Goal: Task Accomplishment & Management: Complete application form

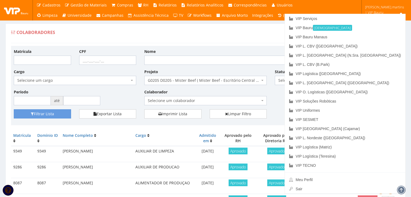
scroll to position [90, 0]
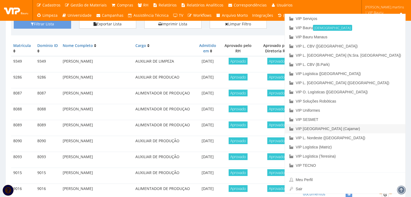
click at [382, 130] on link "VIP [GEOGRAPHIC_DATA] (Cajamar)" at bounding box center [345, 128] width 121 height 9
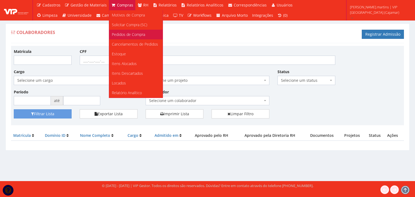
click at [119, 32] on link "Pedidos de Compra" at bounding box center [136, 35] width 54 height 10
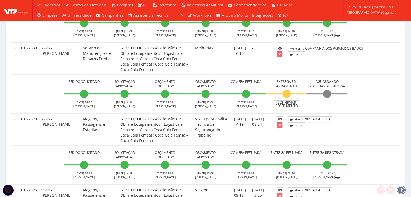
scroll to position [216, 0]
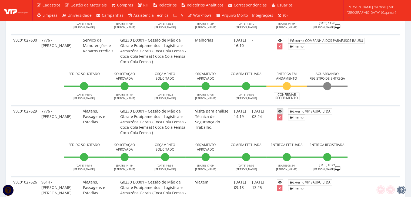
click at [282, 110] on icon at bounding box center [280, 112] width 3 height 4
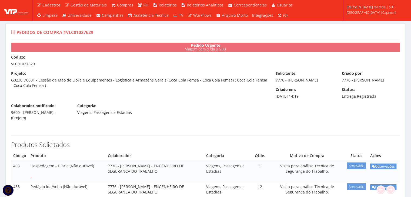
drag, startPoint x: 10, startPoint y: 63, endPoint x: 39, endPoint y: 64, distance: 28.7
click at [38, 64] on div "Código: VLC01027629" at bounding box center [205, 61] width 397 height 12
copy div "VLC01027629"
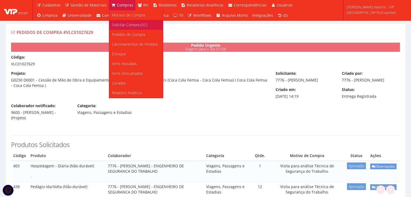
click at [126, 23] on span "Solicitar Compra (SC)" at bounding box center [129, 24] width 35 height 5
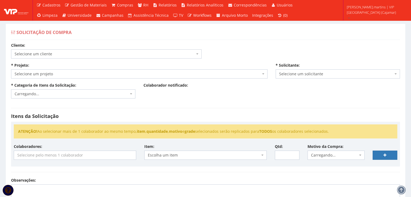
click at [115, 55] on span "Selecione um cliente" at bounding box center [105, 53] width 180 height 5
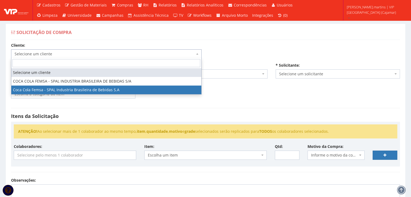
select select "51"
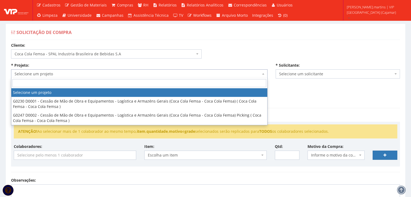
click at [69, 73] on span "Selecione um projeto" at bounding box center [138, 73] width 246 height 5
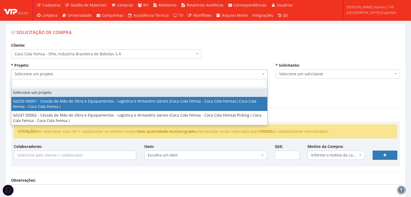
select select "230"
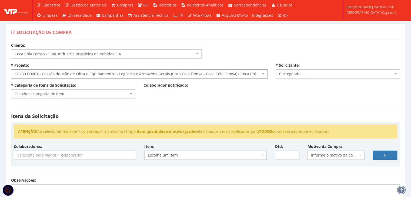
click at [67, 93] on span "Escolha a categoria do item" at bounding box center [72, 93] width 114 height 5
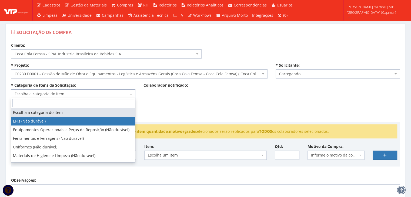
select select "1"
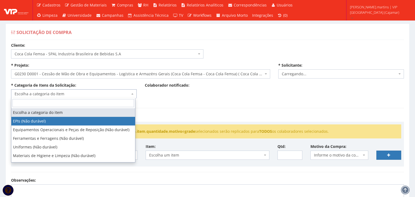
select select "2471"
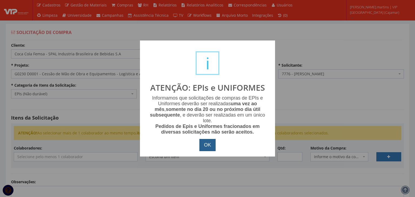
click at [206, 143] on button "OK" at bounding box center [208, 145] width 16 height 12
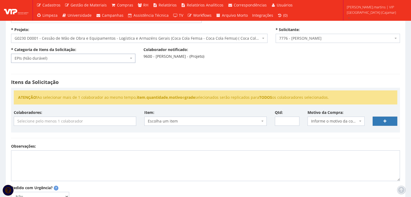
scroll to position [36, 0]
click at [86, 122] on input "search" at bounding box center [75, 121] width 122 height 9
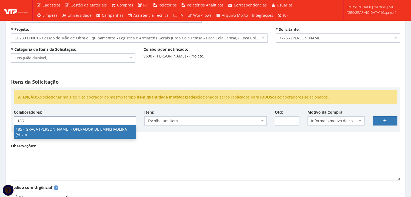
type input "185"
select select "4083"
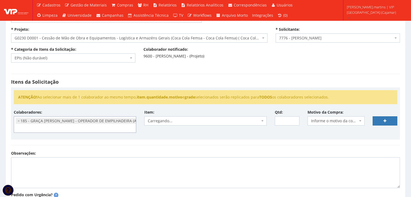
scroll to position [164, 0]
click at [333, 124] on span "Informe o motivo da compra" at bounding box center [336, 121] width 57 height 9
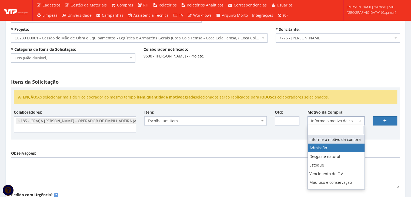
select select "1"
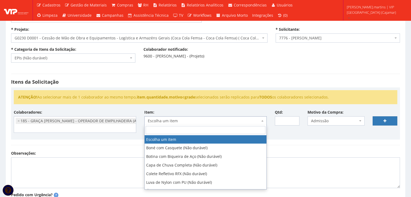
click at [249, 121] on span "Escolha um item" at bounding box center [204, 120] width 112 height 5
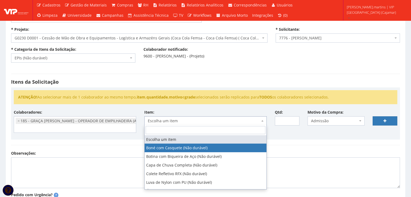
select select "41"
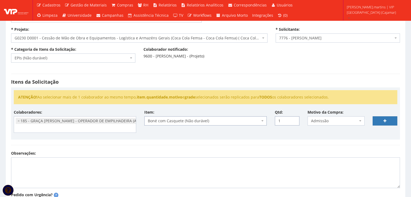
type input "1"
click at [294, 118] on input "1" at bounding box center [287, 121] width 25 height 9
click at [126, 127] on ul "× 185 - GRAÇA LETICIA FULACHI OLIVEIRA SANTOS PEREIRA - OPERADOR DE EMPILHADEIR…" at bounding box center [75, 125] width 122 height 16
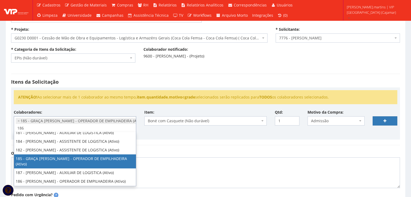
scroll to position [0, 0]
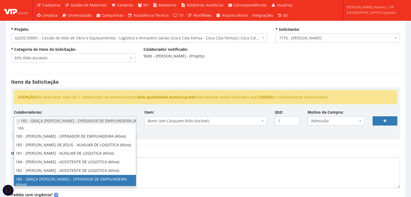
type input "186"
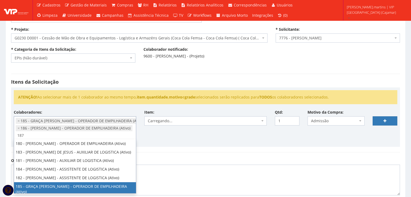
type input "187"
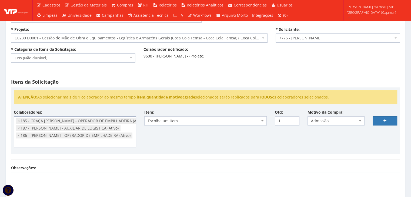
click at [249, 118] on span "Escolha um item" at bounding box center [204, 120] width 112 height 5
click at [381, 120] on link at bounding box center [385, 121] width 25 height 9
select select
type input "0"
select select
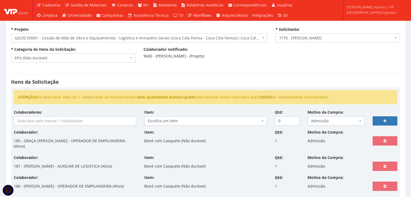
click at [58, 117] on input "search" at bounding box center [75, 121] width 122 height 9
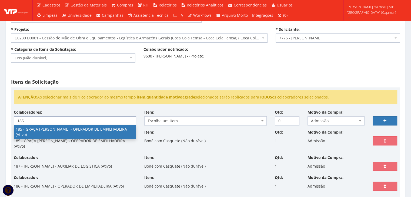
type input "185"
select select "4083"
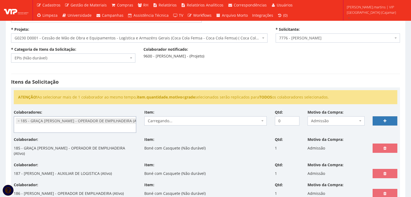
click at [174, 120] on span "Carregando..." at bounding box center [204, 120] width 112 height 5
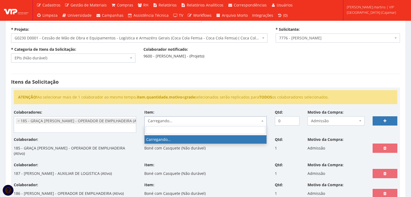
click at [174, 120] on span "Carregando..." at bounding box center [204, 120] width 112 height 5
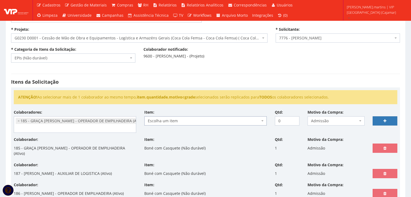
click at [174, 120] on span "Escolha um item" at bounding box center [204, 120] width 112 height 5
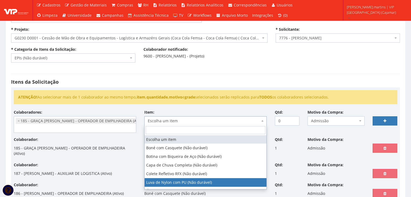
select select "216"
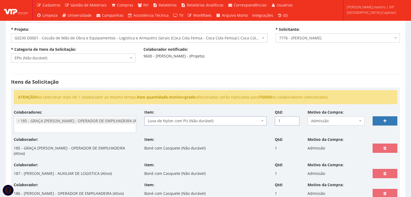
click at [293, 118] on input "1" at bounding box center [287, 121] width 25 height 9
click at [293, 118] on input "2" at bounding box center [287, 121] width 25 height 9
type input "3"
click at [293, 118] on input "3" at bounding box center [287, 121] width 25 height 9
click at [387, 119] on link at bounding box center [385, 121] width 25 height 9
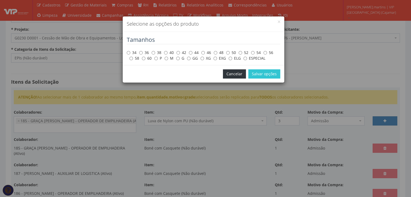
click at [232, 74] on button "Cancelar" at bounding box center [234, 74] width 23 height 9
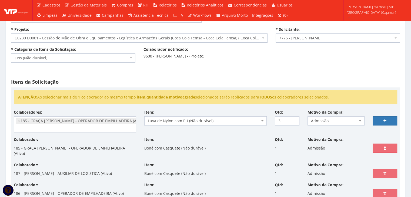
click at [130, 125] on ul "× 185 - GRAÇA LETICIA FULACHI OLIVEIRA SANTOS PEREIRA - OPERADOR DE EMPILHADEIR…" at bounding box center [75, 125] width 122 height 16
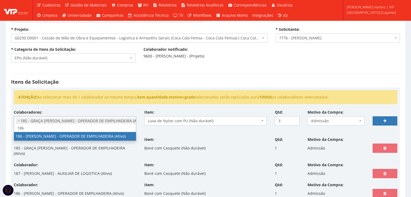
type input "186"
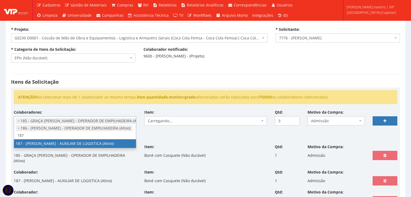
type input "187"
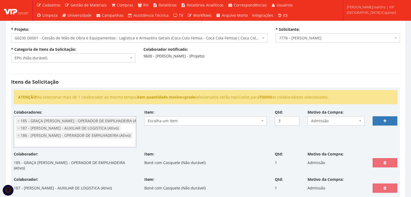
click at [170, 119] on span "Escolha um item" at bounding box center [204, 120] width 112 height 5
click at [206, 125] on body "Cadastros Clientes Unidades Subclientes Unidades de Subclientes Projetos Vagas …" at bounding box center [205, 161] width 411 height 395
click at [383, 120] on link at bounding box center [385, 121] width 25 height 9
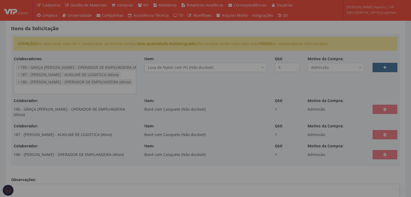
scroll to position [90, 0]
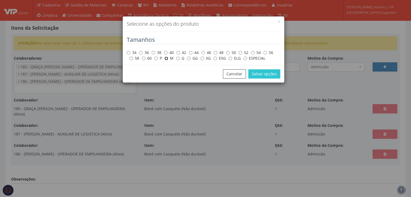
click at [167, 58] on input "M" at bounding box center [167, 59] width 4 height 4
radio input "true"
click at [258, 75] on button "Salvar opções" at bounding box center [265, 74] width 32 height 9
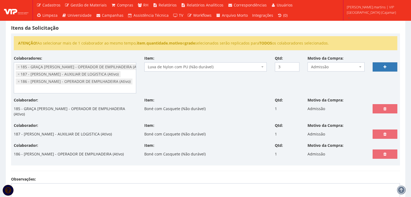
select select
type input "0"
select select
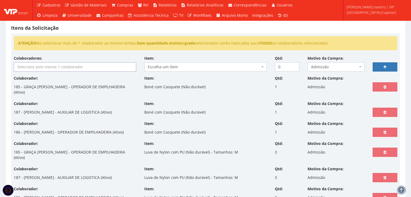
click at [80, 63] on input "search" at bounding box center [75, 67] width 122 height 9
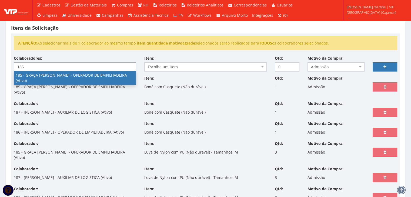
type input "185"
select select "4083"
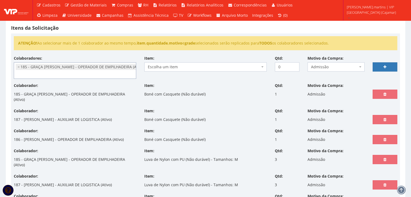
click at [183, 65] on span "Escolha um item" at bounding box center [204, 66] width 112 height 5
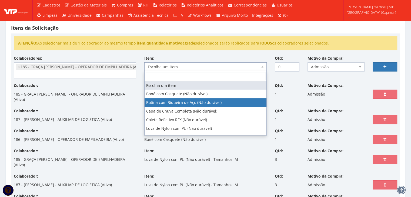
select select "46"
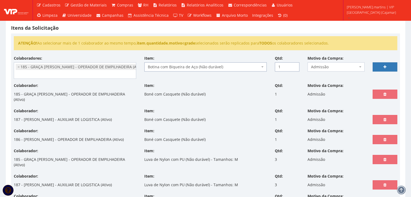
drag, startPoint x: 295, startPoint y: 64, endPoint x: 311, endPoint y: 64, distance: 15.7
type input "1"
click at [295, 64] on input "1" at bounding box center [287, 66] width 25 height 9
click at [383, 67] on link at bounding box center [385, 66] width 25 height 9
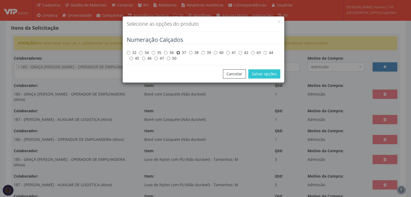
click at [179, 52] on input "37" at bounding box center [179, 53] width 4 height 4
radio input "true"
click at [259, 73] on button "Salvar opções" at bounding box center [265, 74] width 32 height 9
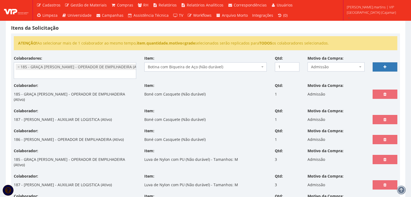
select select
type input "0"
select select
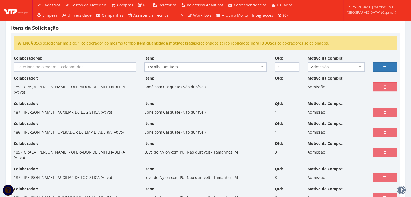
click at [51, 65] on input "search" at bounding box center [75, 67] width 122 height 9
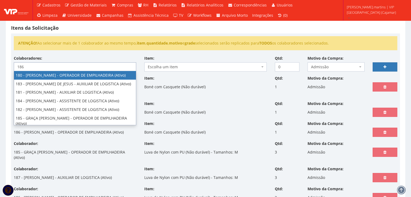
type input "186"
select select "4084"
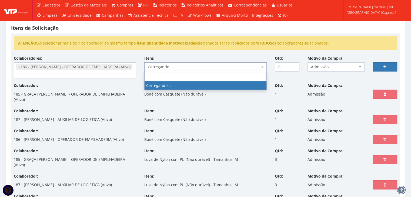
click at [160, 65] on span "Carregando..." at bounding box center [204, 66] width 112 height 5
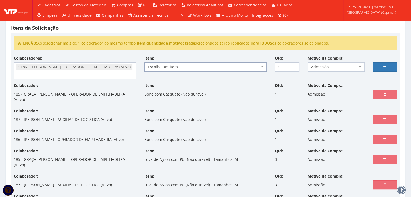
click at [160, 65] on span "Escolha um item" at bounding box center [204, 66] width 112 height 5
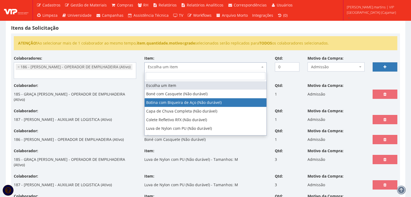
select select "46"
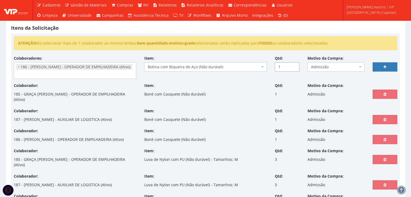
type input "1"
click at [295, 65] on input "1" at bounding box center [287, 66] width 25 height 9
click at [382, 69] on link at bounding box center [385, 66] width 25 height 9
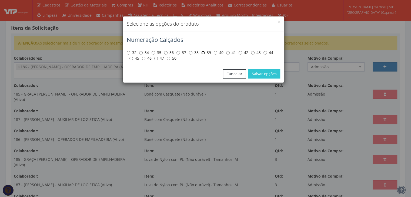
click at [204, 53] on input "39" at bounding box center [204, 53] width 4 height 4
radio input "true"
click at [273, 72] on button "Salvar opções" at bounding box center [265, 74] width 32 height 9
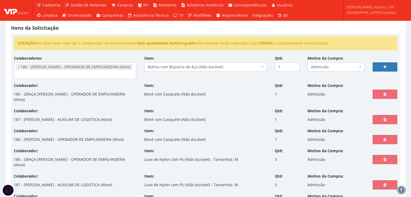
select select
type input "0"
select select
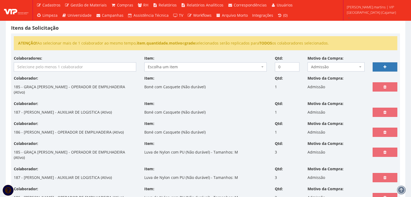
click at [31, 70] on input "search" at bounding box center [75, 67] width 122 height 9
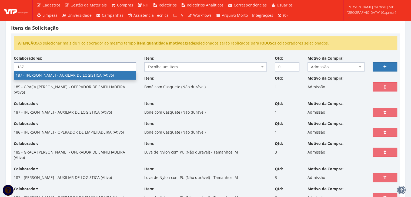
type input "187"
select select "4085"
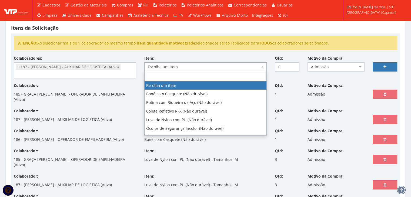
click at [164, 64] on span "Escolha um item" at bounding box center [204, 66] width 112 height 5
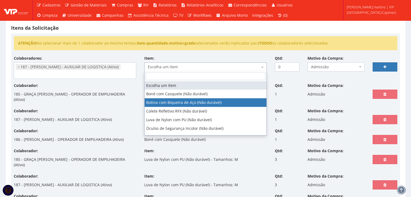
select select "46"
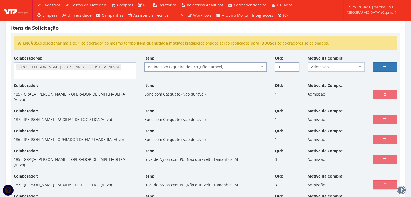
type input "1"
click at [294, 65] on input "1" at bounding box center [287, 66] width 25 height 9
click at [386, 67] on icon at bounding box center [385, 67] width 3 height 4
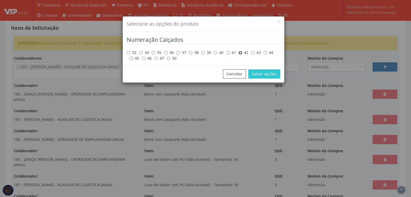
click at [240, 53] on input "42" at bounding box center [241, 53] width 4 height 4
radio input "true"
click at [259, 70] on button "Salvar opções" at bounding box center [265, 74] width 32 height 9
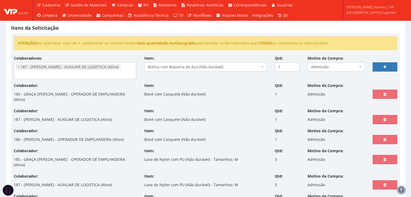
select select
type input "0"
select select
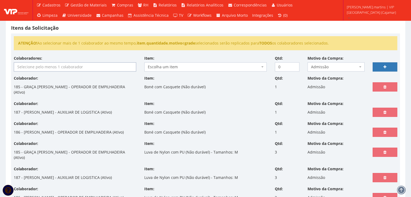
click at [46, 65] on input "search" at bounding box center [75, 67] width 122 height 9
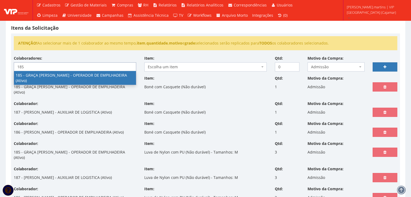
type input "185"
select select "4083"
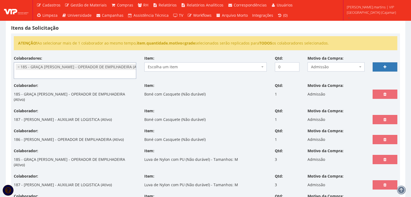
click at [172, 64] on span "Escolha um item" at bounding box center [204, 66] width 112 height 5
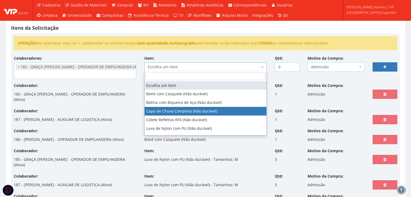
select select "78"
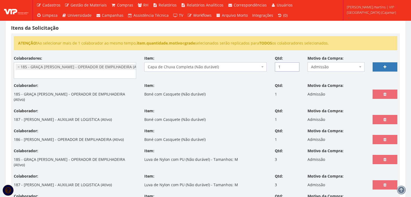
type input "1"
click at [295, 64] on input "1" at bounding box center [287, 66] width 25 height 9
click at [386, 67] on icon at bounding box center [385, 67] width 3 height 4
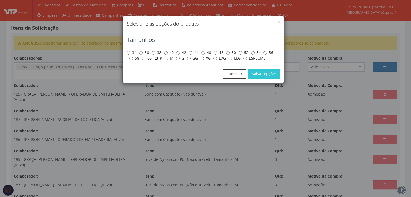
click at [157, 59] on input "P" at bounding box center [156, 59] width 4 height 4
radio input "true"
click at [264, 76] on button "Salvar opções" at bounding box center [265, 74] width 32 height 9
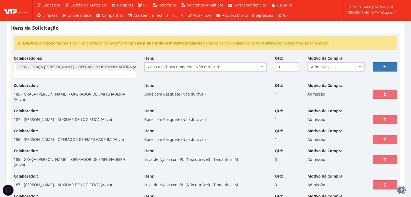
select select
type input "0"
select select
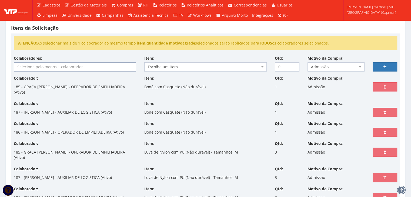
click at [70, 67] on input "search" at bounding box center [75, 67] width 122 height 9
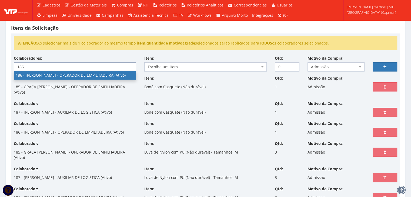
type input "186"
select select "4084"
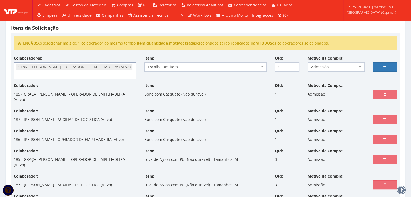
click at [198, 65] on span "Escolha um item" at bounding box center [204, 66] width 112 height 5
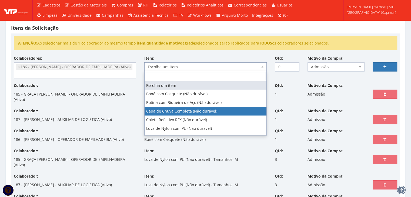
select select "78"
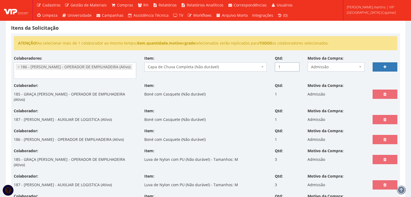
drag, startPoint x: 295, startPoint y: 65, endPoint x: 319, endPoint y: 65, distance: 24.6
type input "1"
click at [294, 65] on input "1" at bounding box center [287, 66] width 25 height 9
click at [382, 66] on link at bounding box center [385, 66] width 25 height 9
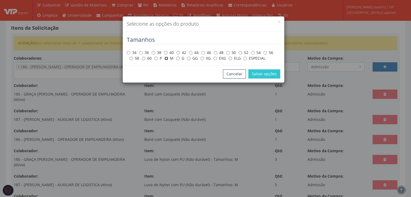
click at [167, 59] on input "M" at bounding box center [167, 59] width 4 height 4
radio input "true"
click at [274, 74] on button "Salvar opções" at bounding box center [265, 74] width 32 height 9
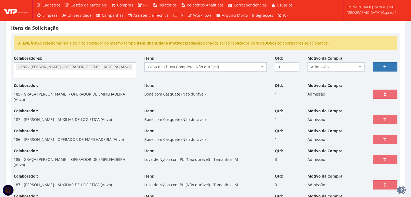
select select
type input "0"
select select
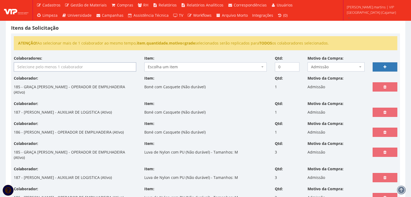
click at [47, 67] on input "search" at bounding box center [75, 67] width 122 height 9
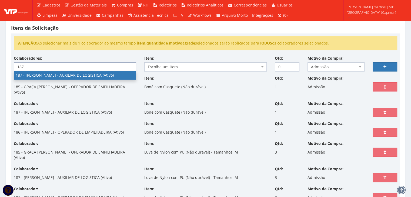
type input "187"
select select "4085"
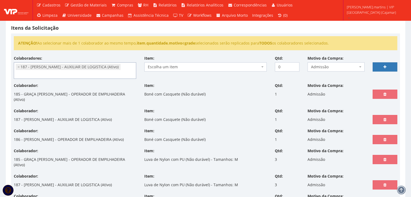
click at [160, 65] on span "Escolha um item" at bounding box center [204, 66] width 112 height 5
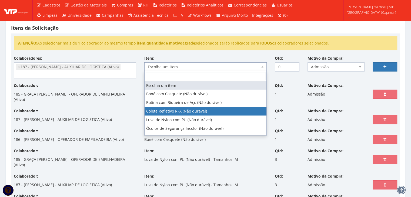
select select "104"
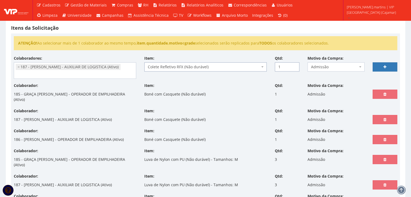
type input "1"
click at [294, 64] on input "1" at bounding box center [287, 66] width 25 height 9
click at [385, 67] on icon at bounding box center [385, 67] width 3 height 4
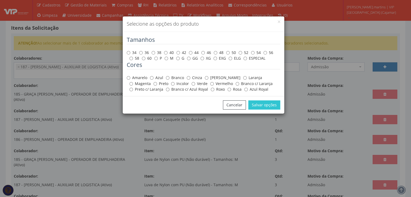
click at [141, 78] on label "Amarelo" at bounding box center [137, 77] width 21 height 5
click at [130, 78] on input "Amarelo" at bounding box center [129, 78] width 4 height 4
radio input "true"
click at [215, 58] on input "EXG" at bounding box center [216, 59] width 4 height 4
radio input "true"
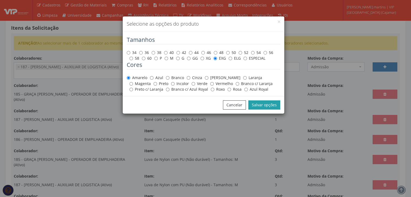
click at [267, 106] on button "Salvar opções" at bounding box center [265, 105] width 32 height 9
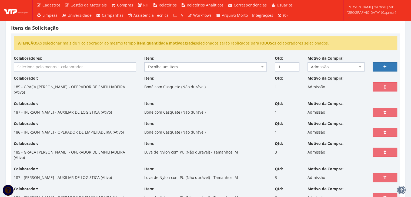
select select
type input "0"
click at [69, 66] on input "search" at bounding box center [75, 67] width 122 height 9
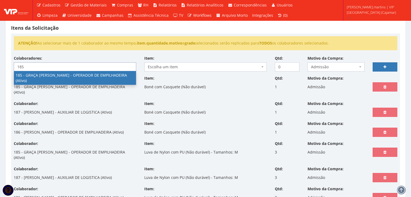
type input "185"
select select "4083"
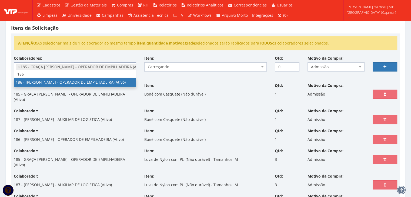
scroll to position [0, 0]
type input "186"
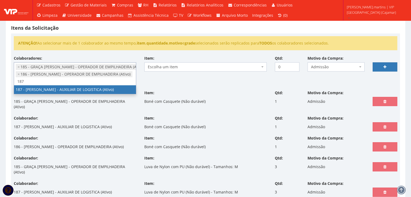
type input "187"
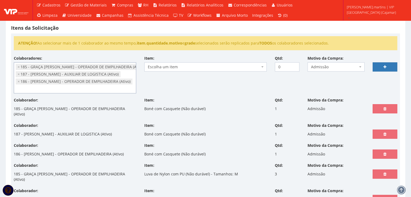
click at [164, 65] on span "Escolha um item" at bounding box center [204, 66] width 112 height 5
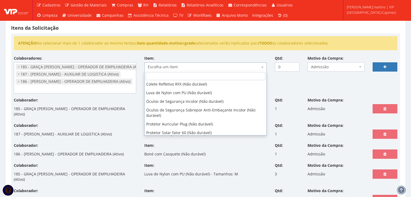
scroll to position [38, 0]
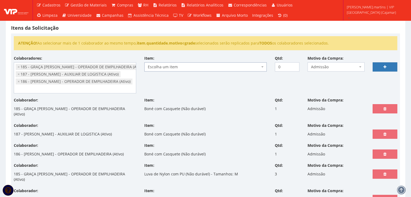
click at [222, 66] on span "Escolha um item" at bounding box center [204, 66] width 112 height 5
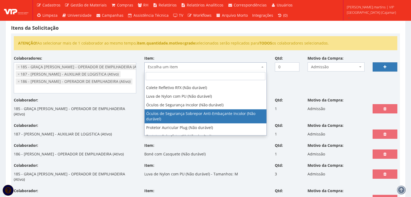
scroll to position [36, 0]
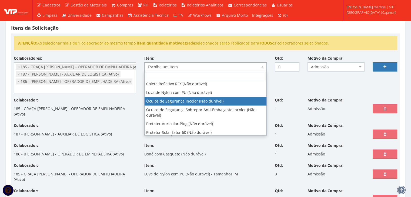
select select "246"
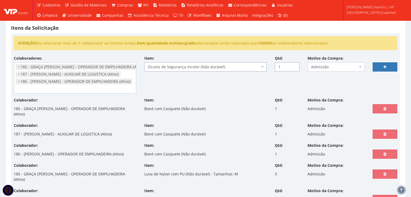
type input "1"
click at [295, 64] on input "1" at bounding box center [287, 66] width 25 height 9
click at [385, 69] on link at bounding box center [385, 66] width 25 height 9
select select
type input "0"
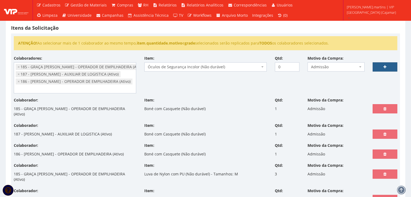
select select
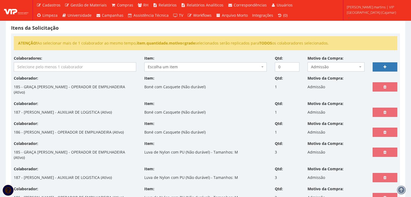
click at [111, 63] on input "search" at bounding box center [75, 67] width 122 height 9
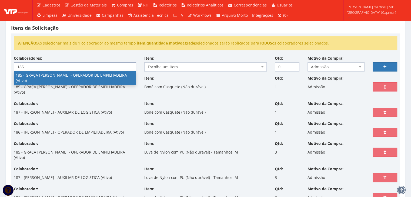
type input "185"
select select "4083"
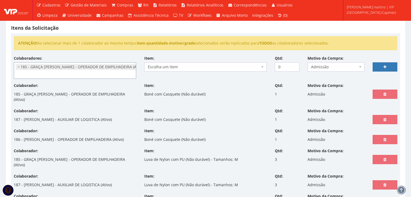
click at [173, 67] on span "Escolha um item" at bounding box center [204, 66] width 112 height 5
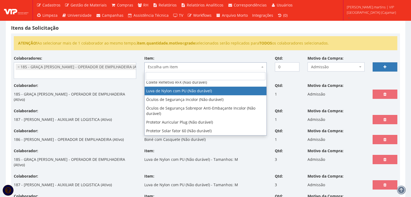
scroll to position [38, 0]
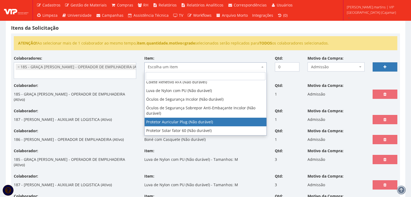
select select "292"
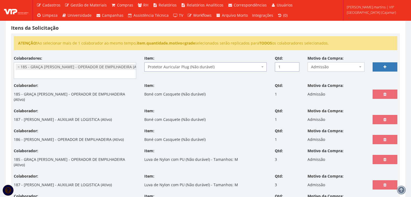
click at [293, 64] on input "1" at bounding box center [287, 66] width 25 height 9
click at [293, 64] on input "2" at bounding box center [287, 66] width 25 height 9
type input "3"
click at [293, 64] on input "3" at bounding box center [287, 66] width 25 height 9
click at [385, 66] on icon at bounding box center [385, 67] width 3 height 4
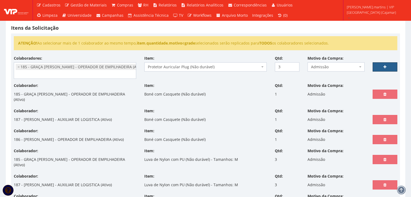
select select
type input "0"
select select
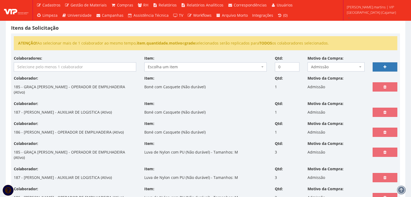
click at [47, 68] on input "search" at bounding box center [75, 67] width 122 height 9
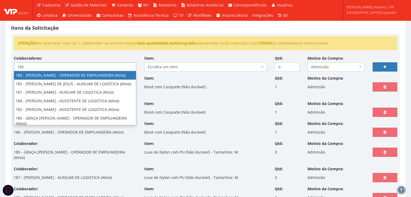
type input "186"
select select "4084"
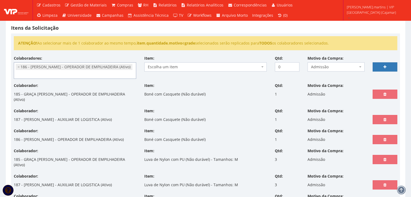
click at [168, 66] on span "Escolha um item" at bounding box center [204, 66] width 112 height 5
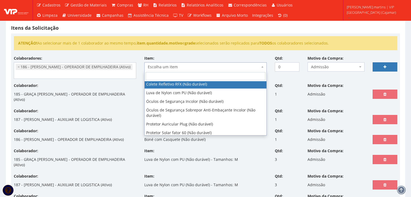
scroll to position [36, 0]
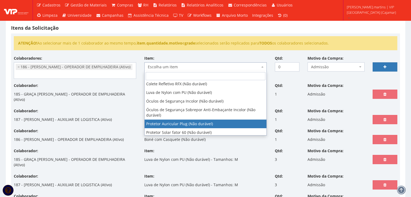
select select "292"
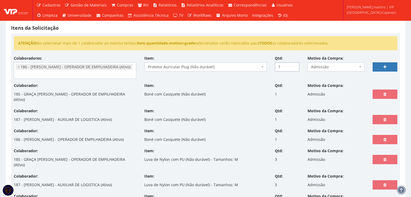
click at [295, 64] on input "1" at bounding box center [287, 66] width 25 height 9
click at [383, 66] on link at bounding box center [385, 66] width 25 height 9
click at [283, 64] on input "1" at bounding box center [287, 66] width 25 height 9
click at [295, 64] on input "1" at bounding box center [287, 66] width 25 height 9
type input "2"
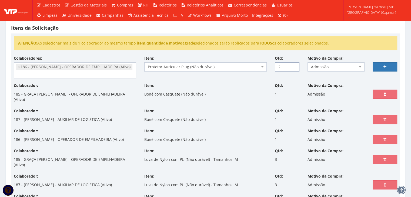
click at [294, 64] on input "2" at bounding box center [287, 66] width 25 height 9
select select
type input "0"
select select
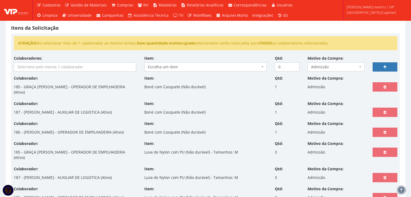
click at [78, 68] on input "search" at bounding box center [75, 67] width 122 height 9
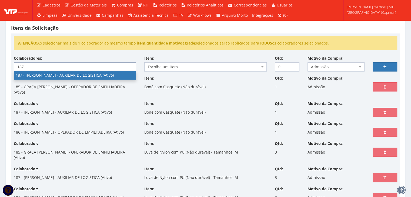
type input "187"
select select "4085"
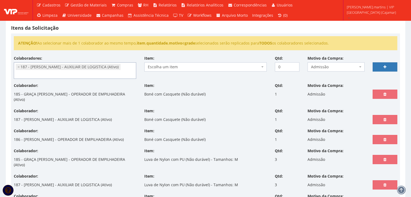
click at [180, 67] on span "Escolha um item" at bounding box center [204, 66] width 112 height 5
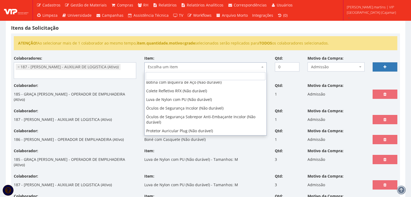
scroll to position [21, 0]
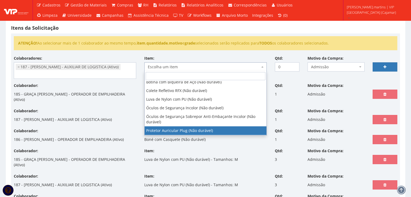
drag, startPoint x: 186, startPoint y: 127, endPoint x: 186, endPoint y: 124, distance: 3.2
select select "292"
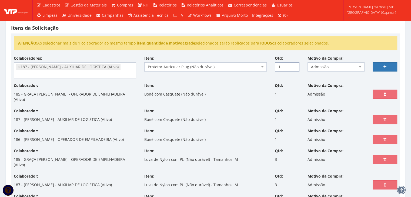
click at [294, 64] on input "1" at bounding box center [287, 66] width 25 height 9
click at [294, 64] on input "2" at bounding box center [287, 66] width 25 height 9
type input "3"
click at [294, 64] on input "3" at bounding box center [287, 66] width 25 height 9
click at [385, 64] on link at bounding box center [385, 66] width 25 height 9
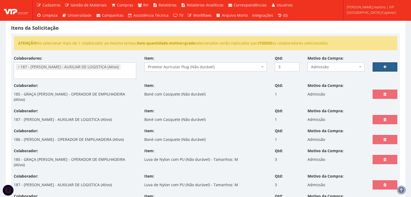
select select
type input "0"
select select
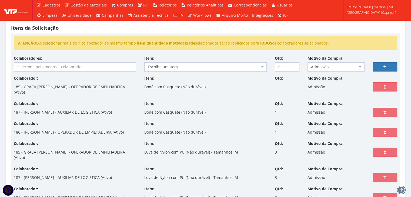
click at [82, 64] on input "search" at bounding box center [75, 67] width 122 height 9
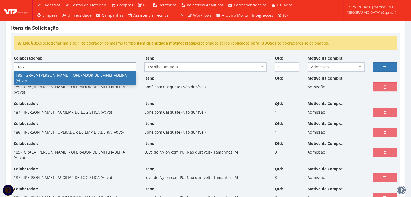
type input "185"
select select "4083"
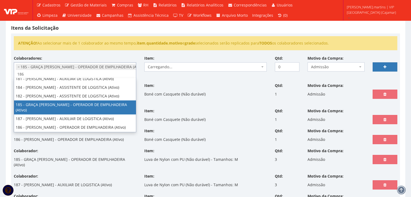
scroll to position [0, 0]
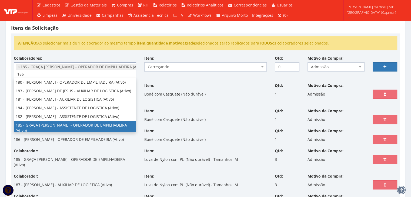
type input "186"
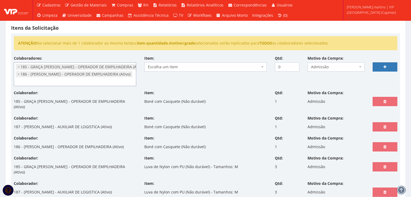
click at [181, 68] on span "Escolha um item" at bounding box center [204, 66] width 112 height 5
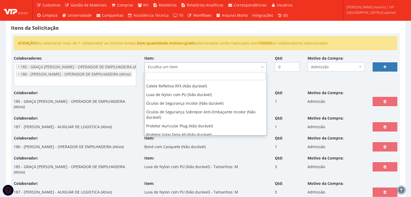
scroll to position [38, 0]
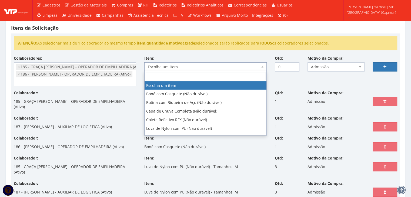
click at [185, 66] on span "Escolha um item" at bounding box center [204, 66] width 112 height 5
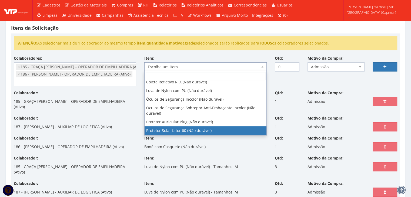
select select "1779"
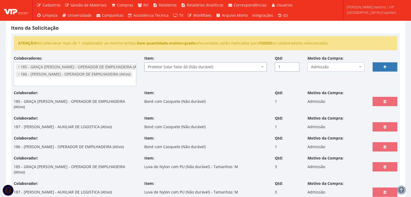
type input "1"
click at [293, 65] on input "1" at bounding box center [287, 66] width 25 height 9
click at [384, 67] on icon at bounding box center [385, 67] width 3 height 4
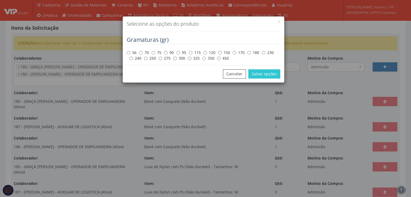
click at [136, 58] on label "240" at bounding box center [136, 58] width 12 height 5
click at [133, 58] on input "240" at bounding box center [132, 59] width 4 height 4
radio input "true"
drag, startPoint x: 261, startPoint y: 74, endPoint x: 260, endPoint y: 78, distance: 4.1
click at [260, 78] on button "Salvar opções" at bounding box center [265, 74] width 32 height 9
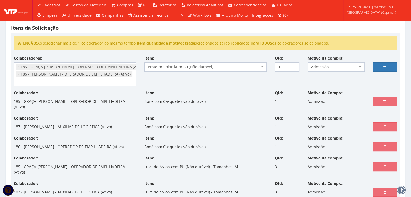
select select
type input "0"
select select
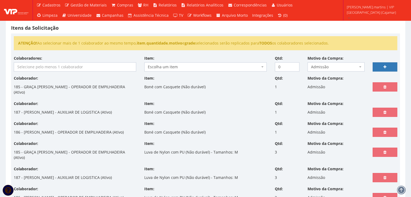
click at [113, 66] on input "search" at bounding box center [75, 67] width 122 height 9
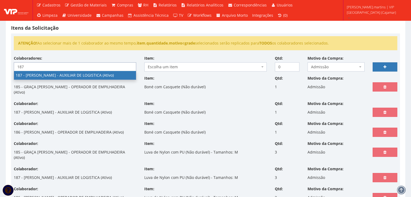
type input "187"
select select "4085"
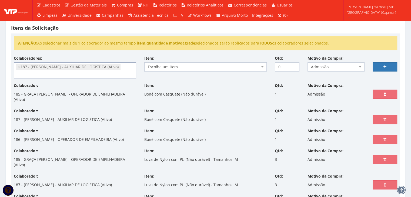
click at [234, 67] on span "Escolha um item" at bounding box center [204, 66] width 112 height 5
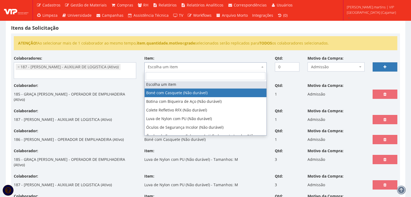
scroll to position [0, 0]
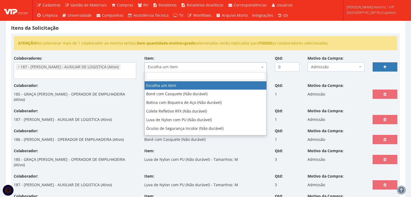
click at [201, 57] on div "Item: Escolha um item Boné com Casquete (Não durável) Botina com Biqueira de Aç…" at bounding box center [205, 64] width 131 height 16
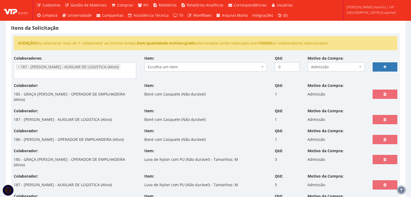
click at [16, 66] on li "× 187 - JOAO PEDRO DE SOUSA SILVA - AUXILIAR DE LOGISTICA (Ativo)" at bounding box center [68, 67] width 105 height 6
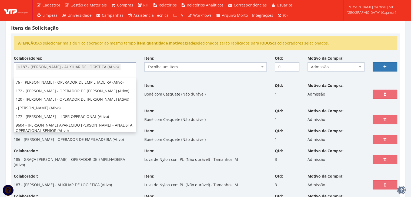
scroll to position [432, 0]
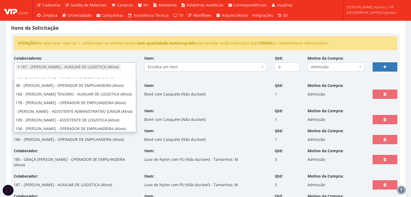
click at [18, 67] on span "×" at bounding box center [19, 66] width 2 height 5
select select
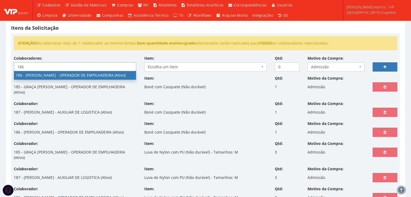
type input "186"
select select "4084"
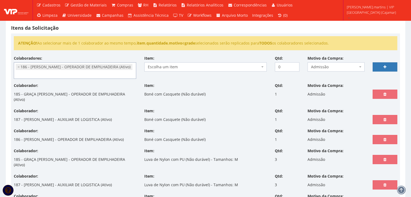
click at [166, 67] on span "Escolha um item" at bounding box center [204, 66] width 112 height 5
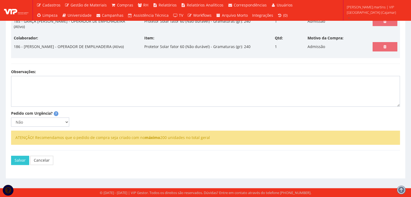
scroll to position [592, 0]
click at [65, 120] on select "Não Sim" at bounding box center [40, 122] width 58 height 9
select select "1"
click at [11, 118] on select "Não Sim" at bounding box center [40, 122] width 58 height 9
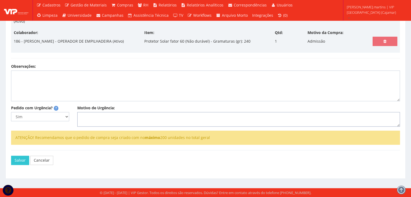
click at [92, 127] on textarea "Motivo de Urgência:" at bounding box center [238, 119] width 323 height 15
type textarea "ADMISSÃO"
click at [16, 165] on button "Salvar" at bounding box center [20, 160] width 18 height 9
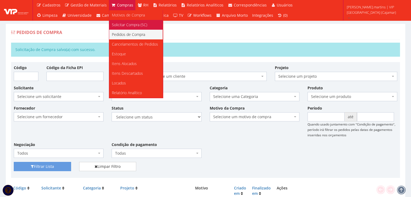
click at [121, 24] on span "Solicitar Compra (SC)" at bounding box center [129, 24] width 35 height 5
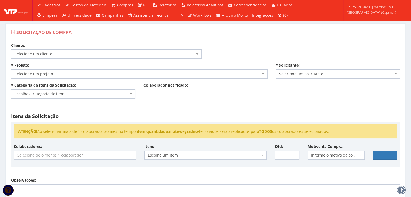
click at [73, 54] on span "Selecione um cliente" at bounding box center [105, 53] width 180 height 5
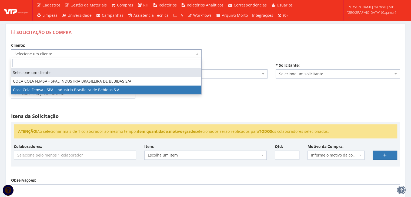
select select "51"
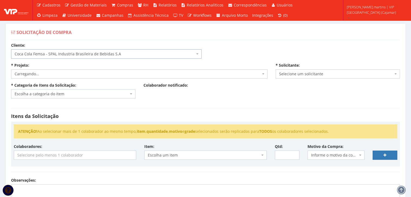
click at [63, 74] on span "Carregando..." at bounding box center [138, 73] width 246 height 5
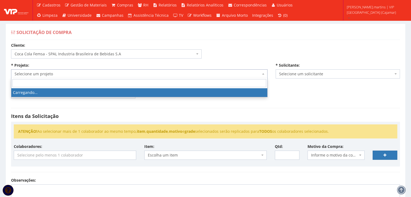
click at [63, 74] on span "Selecione um projeto" at bounding box center [138, 73] width 246 height 5
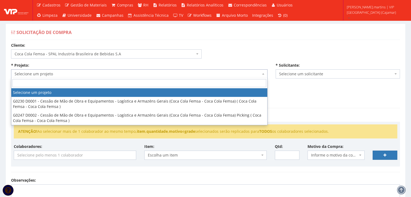
click at [63, 74] on span "Selecione um projeto" at bounding box center [138, 73] width 246 height 5
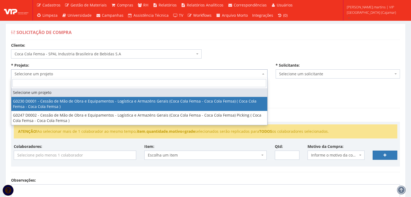
select select "230"
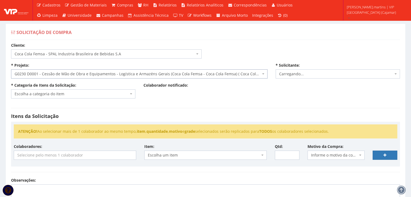
click at [58, 93] on span "Escolha a categoria do item" at bounding box center [72, 93] width 114 height 5
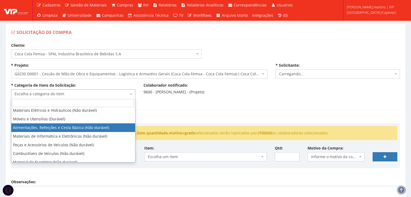
select select "2471"
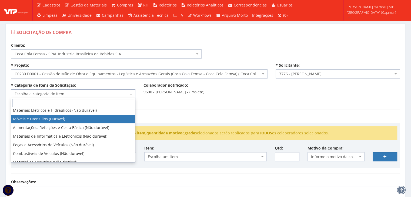
scroll to position [18, 0]
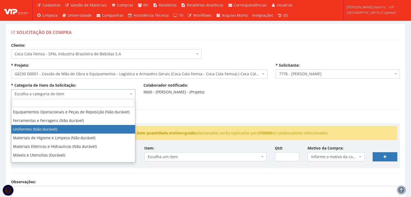
select select "4"
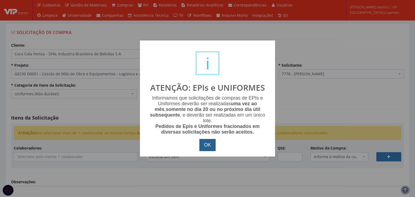
click at [213, 144] on button "OK" at bounding box center [208, 145] width 16 height 12
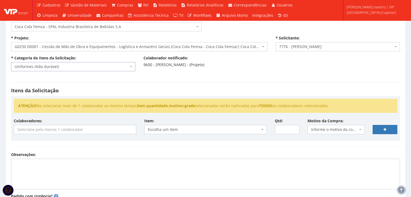
scroll to position [54, 0]
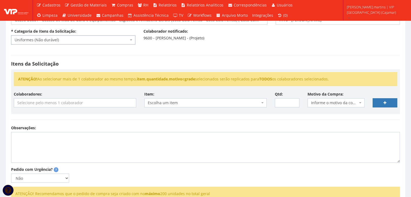
click at [85, 103] on input "search" at bounding box center [75, 103] width 122 height 9
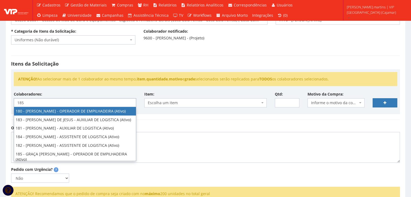
type input "185"
select select "4083"
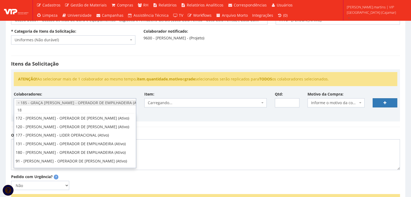
scroll to position [42, 0]
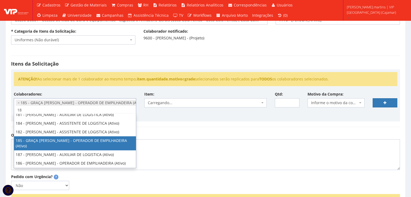
type input "18"
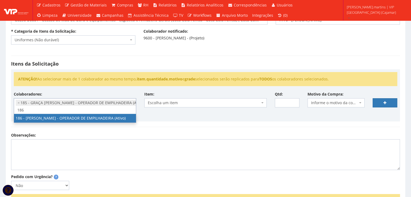
scroll to position [0, 0]
type input "186"
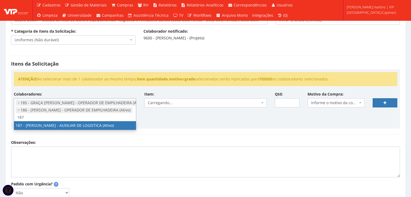
type input "187"
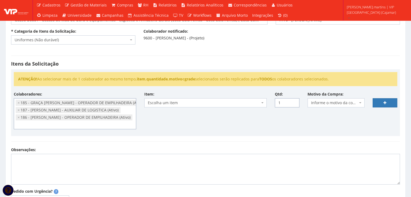
click at [294, 100] on input "1" at bounding box center [287, 102] width 25 height 9
click at [294, 101] on input "2" at bounding box center [287, 102] width 25 height 9
type input "3"
click at [294, 101] on input "3" at bounding box center [287, 102] width 25 height 9
click at [256, 102] on span "Escolha um item" at bounding box center [204, 102] width 112 height 5
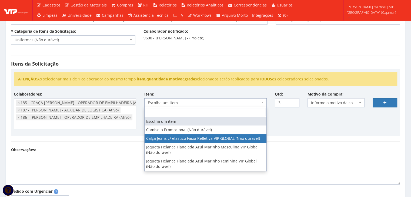
select select "2326"
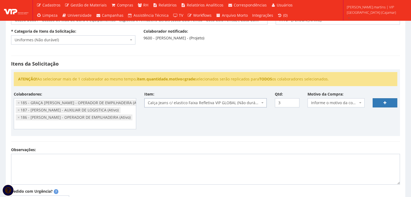
click at [339, 103] on span "Informe o motivo da compra" at bounding box center [334, 102] width 47 height 5
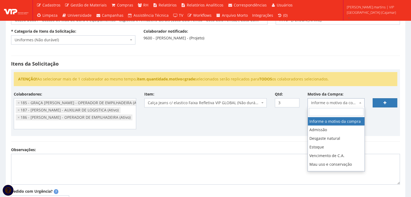
select select "1"
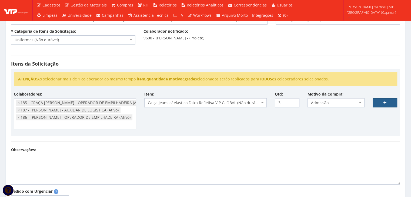
click at [384, 105] on link at bounding box center [385, 102] width 25 height 9
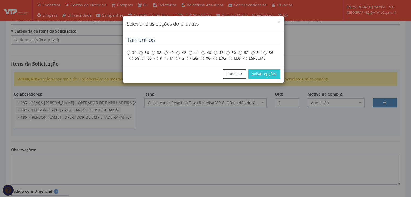
click at [170, 60] on label "M" at bounding box center [169, 58] width 9 height 5
click at [168, 60] on input "M" at bounding box center [167, 59] width 4 height 4
radio input "true"
click at [260, 75] on button "Salvar opções" at bounding box center [265, 74] width 32 height 9
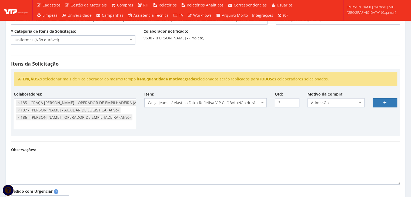
select select
type input "0"
select select
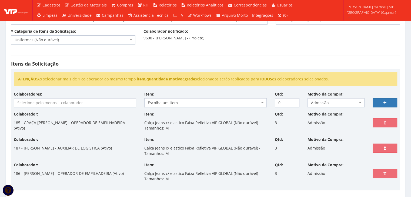
click at [51, 100] on input "search" at bounding box center [75, 103] width 122 height 9
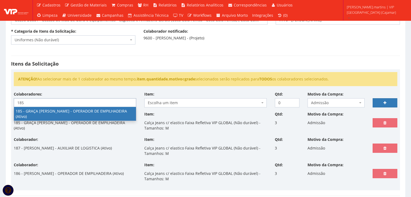
type input "185"
select select "4083"
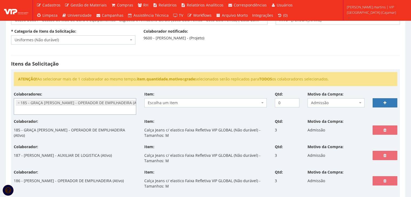
click at [173, 102] on span "Escolha um item" at bounding box center [204, 102] width 112 height 5
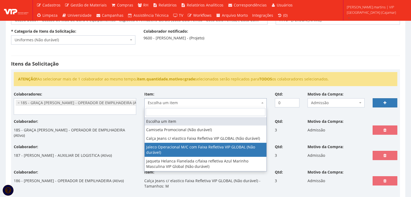
select select "2376"
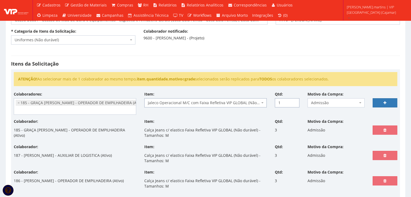
click at [294, 101] on input "1" at bounding box center [287, 102] width 25 height 9
type input "2"
click at [294, 101] on input "2" at bounding box center [287, 102] width 25 height 9
click at [379, 104] on link at bounding box center [385, 102] width 25 height 9
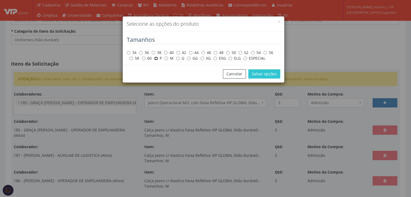
click at [156, 59] on input "P" at bounding box center [156, 59] width 4 height 4
radio input "true"
click at [263, 71] on button "Salvar opções" at bounding box center [265, 74] width 32 height 9
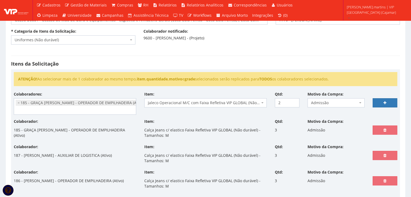
select select
type input "0"
select select
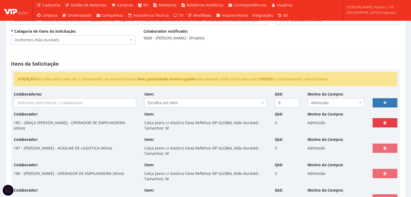
click at [388, 122] on link at bounding box center [385, 122] width 25 height 9
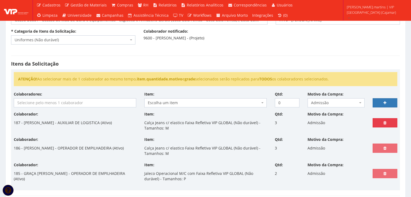
click at [387, 125] on link at bounding box center [385, 122] width 25 height 9
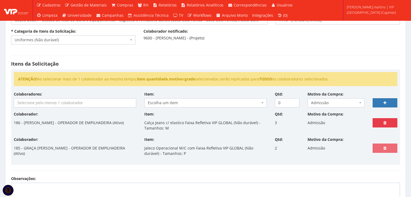
click at [385, 124] on icon at bounding box center [385, 123] width 3 height 4
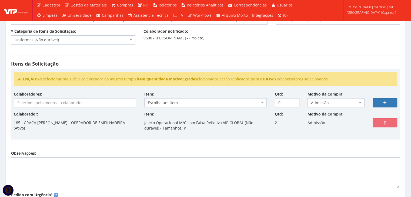
click at [57, 102] on input "search" at bounding box center [75, 103] width 122 height 9
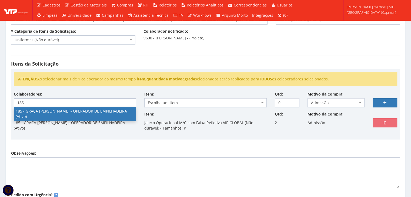
type input "185"
select select "4083"
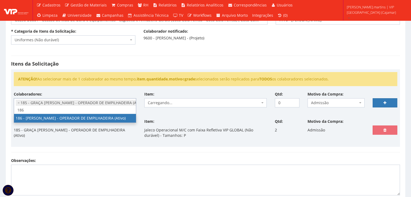
type input "186"
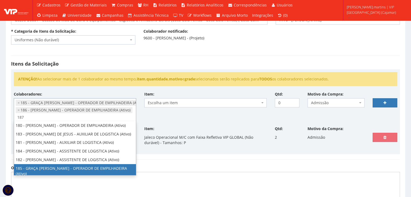
type input "187"
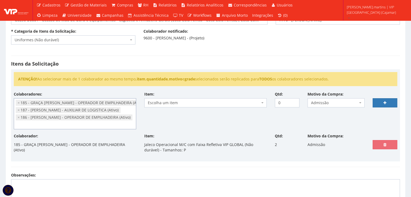
click at [179, 100] on span "Escolha um item" at bounding box center [204, 102] width 112 height 5
click at [187, 102] on span "Escolha um item" at bounding box center [204, 102] width 112 height 5
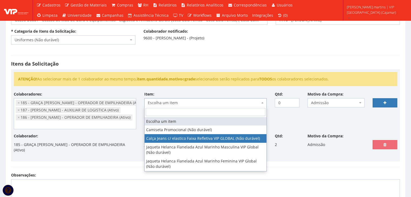
select select "2326"
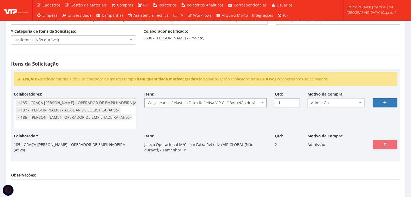
click at [292, 100] on input "1" at bounding box center [287, 102] width 25 height 9
type input "2"
click at [292, 100] on input "2" at bounding box center [287, 102] width 25 height 9
click at [384, 102] on icon at bounding box center [385, 103] width 3 height 4
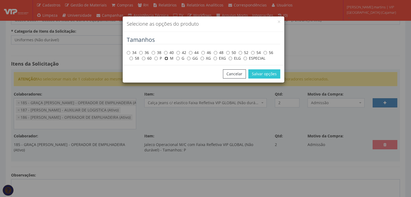
click at [166, 59] on input "M" at bounding box center [167, 59] width 4 height 4
radio input "true"
click at [267, 72] on button "Salvar opções" at bounding box center [265, 74] width 32 height 9
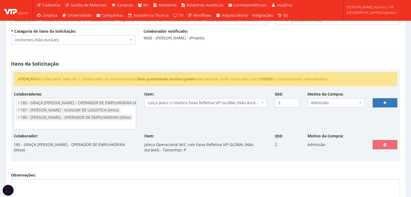
select select
type input "0"
select select
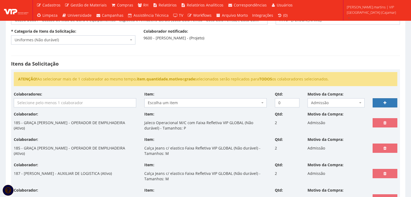
click at [65, 101] on input "search" at bounding box center [75, 103] width 122 height 9
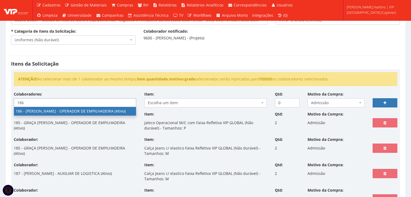
type input "186"
select select "4084"
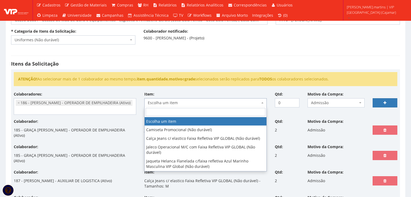
click at [187, 102] on span "Escolha um item" at bounding box center [204, 102] width 112 height 5
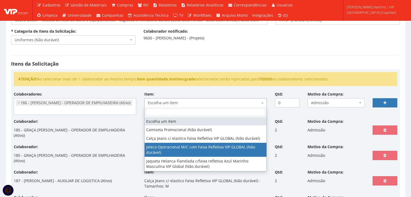
select select "2376"
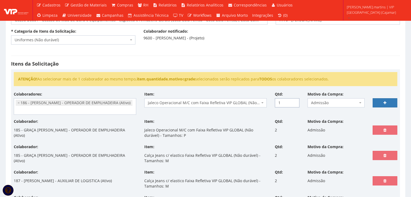
click at [293, 100] on input "1" at bounding box center [287, 102] width 25 height 9
click at [293, 100] on input "2" at bounding box center [287, 102] width 25 height 9
click at [293, 100] on input "3" at bounding box center [287, 102] width 25 height 9
type input "2"
click at [294, 104] on input "2" at bounding box center [287, 102] width 25 height 9
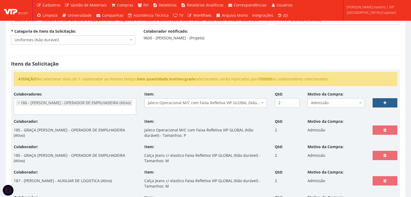
click at [379, 102] on link at bounding box center [385, 102] width 25 height 9
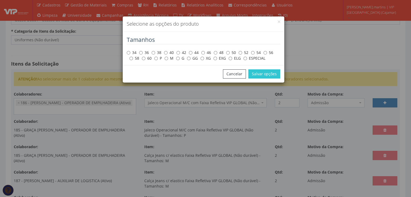
click at [169, 60] on label "M" at bounding box center [169, 58] width 9 height 5
click at [168, 60] on input "M" at bounding box center [167, 59] width 4 height 4
radio input "true"
click at [260, 77] on button "Salvar opções" at bounding box center [265, 74] width 32 height 9
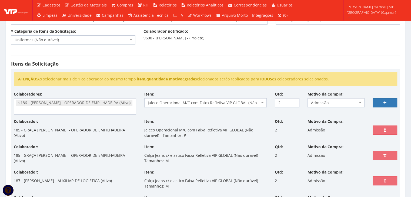
select select
type input "0"
select select
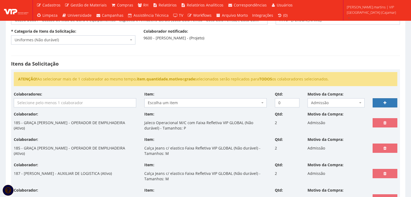
click at [41, 104] on input "search" at bounding box center [75, 103] width 122 height 9
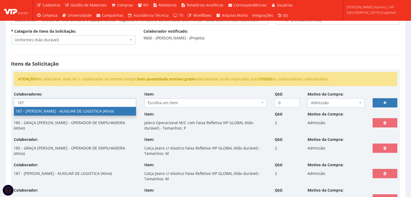
type input "187"
select select "4085"
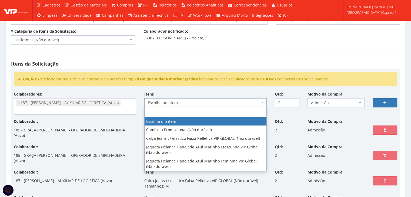
click at [176, 102] on span "Escolha um item" at bounding box center [204, 102] width 112 height 5
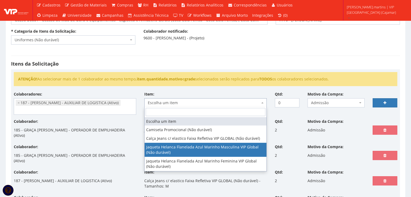
select select "2338"
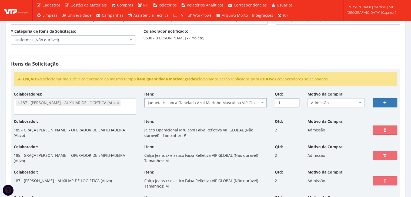
click at [293, 101] on input "1" at bounding box center [287, 102] width 25 height 9
type input "2"
click at [293, 101] on input "2" at bounding box center [287, 102] width 25 height 9
click at [378, 101] on link at bounding box center [385, 102] width 25 height 9
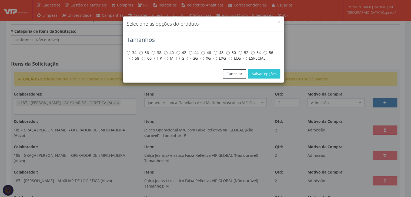
click at [218, 57] on label "EXG" at bounding box center [220, 58] width 12 height 5
click at [217, 57] on input "EXG" at bounding box center [216, 59] width 4 height 4
radio input "true"
click at [270, 74] on button "Salvar opções" at bounding box center [265, 74] width 32 height 9
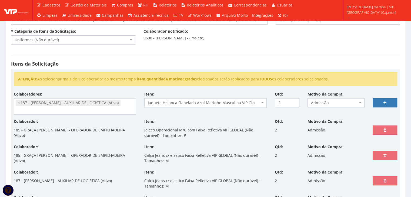
select select
type input "0"
select select
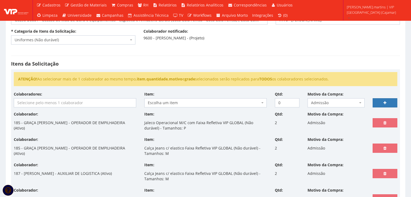
click at [125, 104] on input "search" at bounding box center [75, 103] width 122 height 9
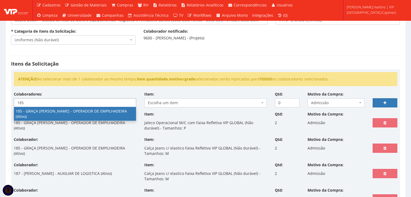
type input "185"
select select "4083"
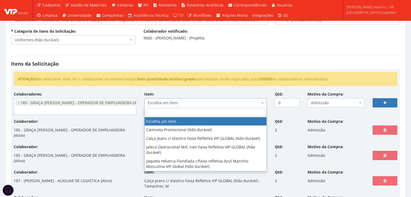
click at [180, 104] on span "Escolha um item" at bounding box center [204, 102] width 112 height 5
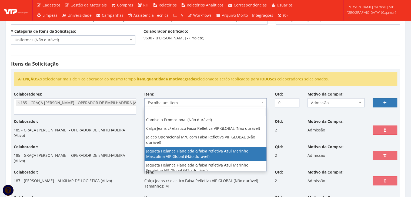
scroll to position [14, 0]
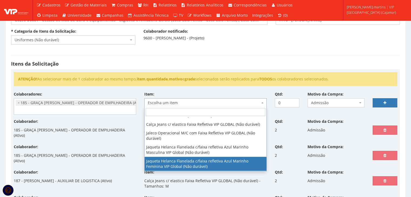
select select "2844"
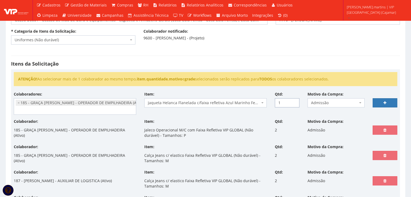
type input "1"
click at [294, 101] on input "1" at bounding box center [287, 102] width 25 height 9
click at [383, 101] on link at bounding box center [385, 102] width 25 height 9
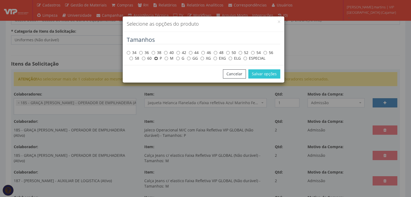
click at [154, 59] on input "P" at bounding box center [156, 59] width 4 height 4
radio input "true"
click at [259, 74] on button "Salvar opções" at bounding box center [265, 74] width 32 height 9
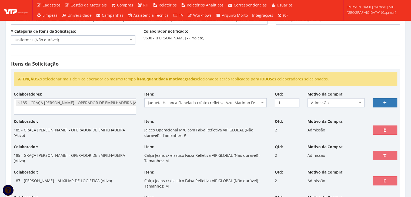
select select
type input "0"
select select
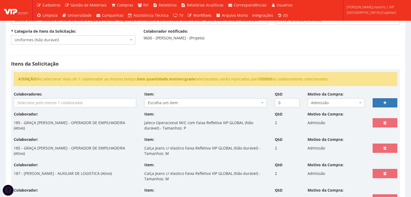
click at [77, 106] on input "search" at bounding box center [75, 103] width 122 height 9
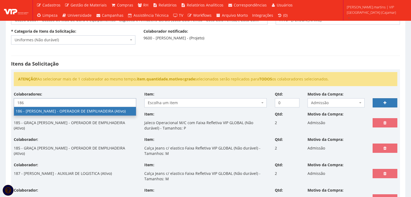
type input "186"
select select "4084"
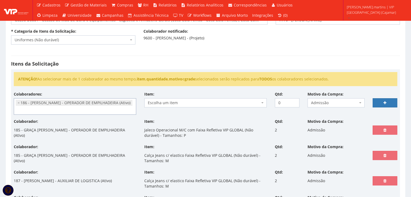
click at [179, 104] on span "Escolha um item" at bounding box center [204, 102] width 112 height 5
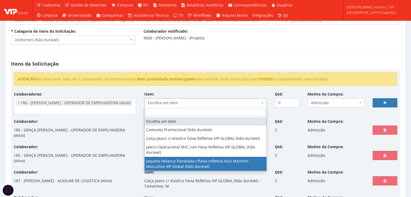
select select "2843"
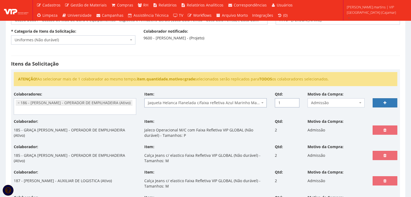
type input "1"
click at [293, 101] on input "1" at bounding box center [287, 102] width 25 height 9
click at [381, 101] on link at bounding box center [385, 102] width 25 height 9
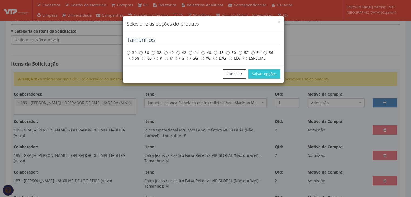
click at [168, 58] on label "M" at bounding box center [169, 58] width 9 height 5
click at [168, 58] on input "M" at bounding box center [167, 59] width 4 height 4
radio input "true"
click at [263, 76] on button "Salvar opções" at bounding box center [265, 74] width 32 height 9
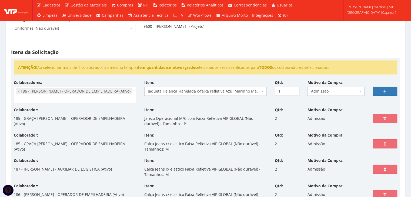
scroll to position [72, 0]
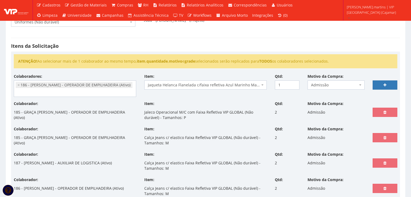
select select
type input "0"
select select
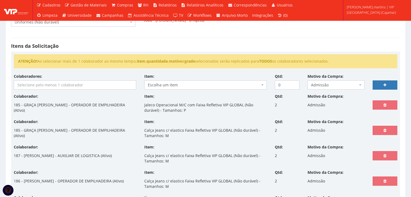
click at [60, 88] on input "search" at bounding box center [75, 85] width 122 height 9
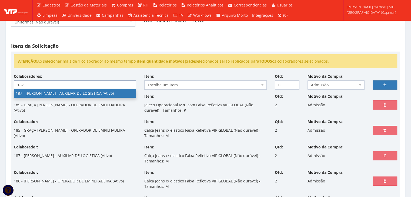
type input "187"
select select "4085"
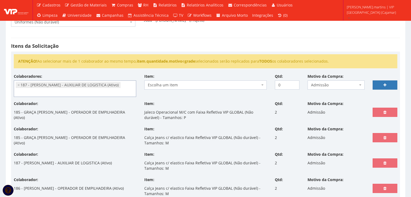
click at [200, 85] on span "Escolha um item" at bounding box center [204, 84] width 112 height 5
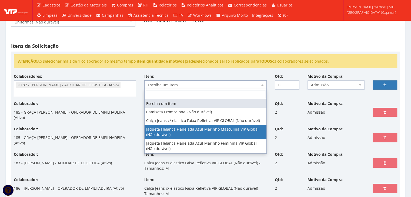
select select "2338"
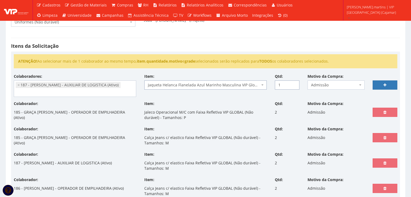
type input "1"
click at [295, 82] on input "1" at bounding box center [287, 85] width 25 height 9
click at [381, 84] on link at bounding box center [385, 85] width 25 height 9
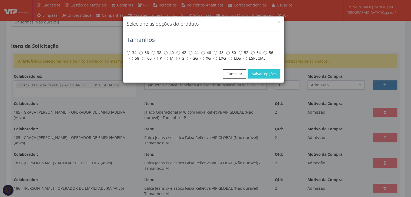
click at [218, 60] on label "EXG" at bounding box center [220, 58] width 12 height 5
click at [217, 60] on input "EXG" at bounding box center [216, 59] width 4 height 4
radio input "true"
click at [262, 77] on button "Salvar opções" at bounding box center [265, 74] width 32 height 9
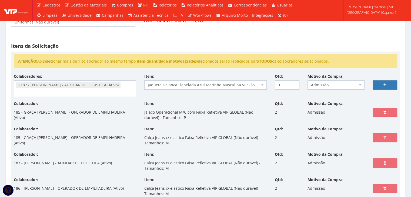
select select
type input "0"
select select
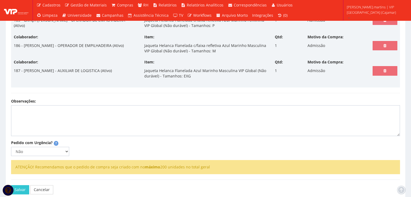
scroll to position [338, 0]
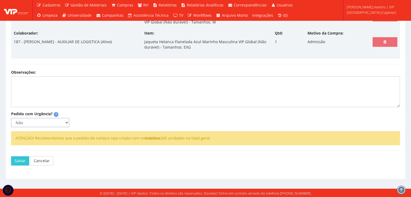
click at [41, 123] on select "Não Sim" at bounding box center [40, 122] width 58 height 9
select select "1"
click at [11, 118] on select "Não Sim" at bounding box center [40, 122] width 58 height 9
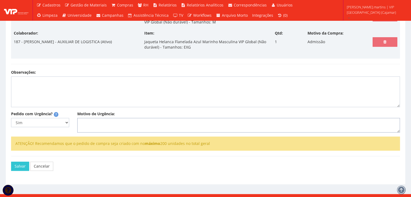
drag, startPoint x: 82, startPoint y: 127, endPoint x: 88, endPoint y: 126, distance: 5.8
click at [82, 127] on textarea "Motivo de Urgência:" at bounding box center [238, 125] width 323 height 15
type textarea "a"
type textarea "ADMISSÃO"
click at [19, 162] on button "Salvar" at bounding box center [20, 166] width 18 height 9
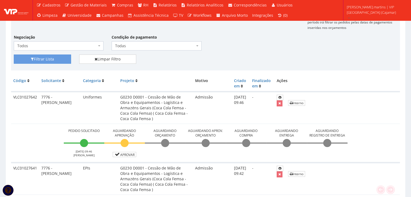
scroll to position [126, 0]
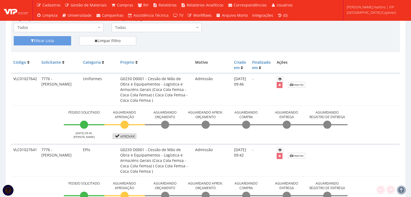
click at [125, 136] on link "Aprovar" at bounding box center [125, 136] width 24 height 5
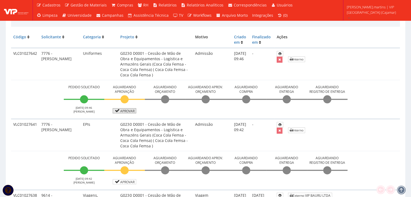
scroll to position [198, 0]
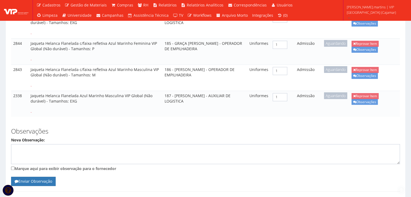
scroll to position [367, 0]
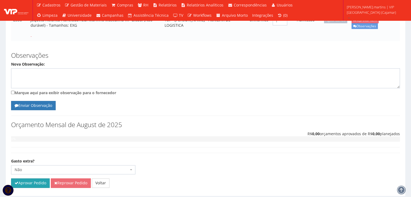
click at [31, 179] on button "Aprovar Pedido" at bounding box center [30, 183] width 39 height 9
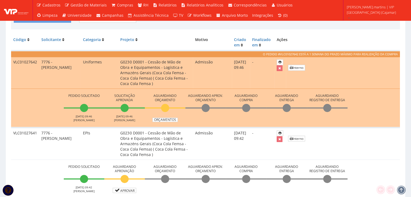
scroll to position [180, 0]
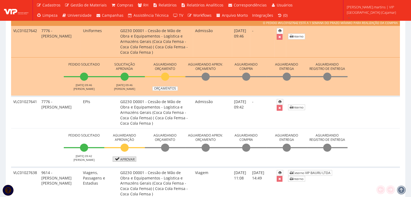
click at [128, 158] on link "Aprovar" at bounding box center [125, 159] width 24 height 5
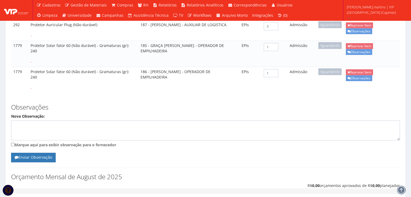
scroll to position [606, 0]
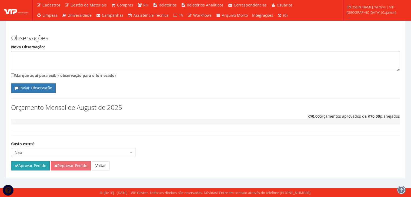
click at [35, 168] on button "Aprovar Pedido" at bounding box center [30, 165] width 39 height 9
